Goal: Information Seeking & Learning: Learn about a topic

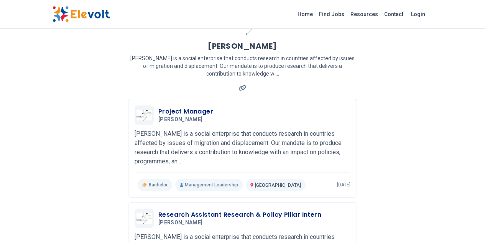
scroll to position [37, 0]
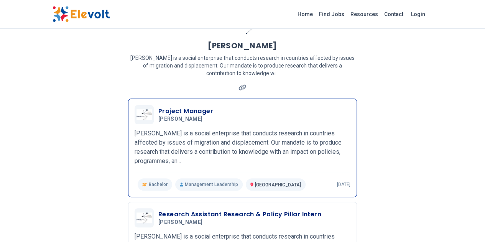
click at [180, 141] on p "[PERSON_NAME] is a social enterprise that conducts research in countries affect…" at bounding box center [243, 147] width 216 height 37
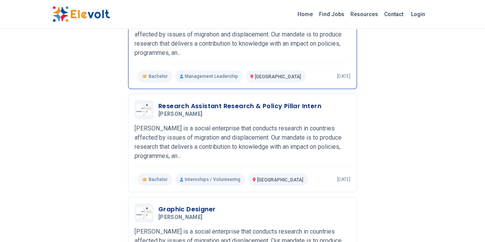
scroll to position [149, 0]
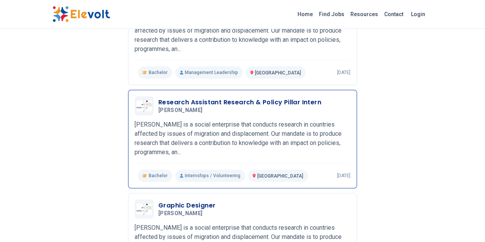
click at [180, 122] on p "[PERSON_NAME] is a social enterprise that conducts research in countries affect…" at bounding box center [243, 138] width 216 height 37
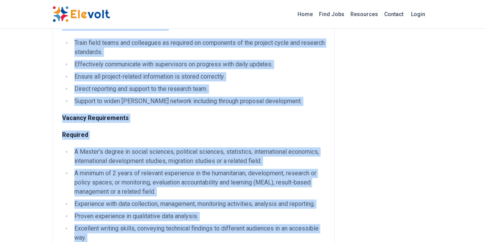
scroll to position [405, 0]
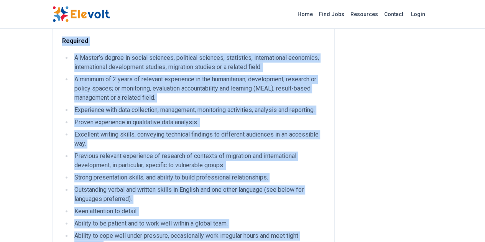
drag, startPoint x: 15, startPoint y: 46, endPoint x: 239, endPoint y: 200, distance: 272.1
click at [239, 200] on div "Tasks & Responsibilities Objective 1 - Research Assume responsibilities of the …" at bounding box center [193, 27] width 263 height 691
copy div "Tasks & Responsibilities Objective 1 - Research Assume responsibilities of the …"
